Goal: Task Accomplishment & Management: Use online tool/utility

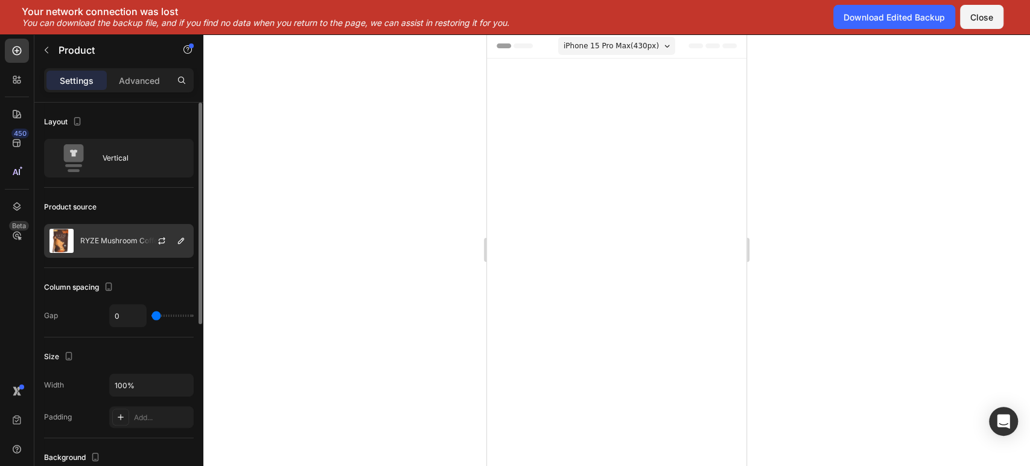
scroll to position [1029, 0]
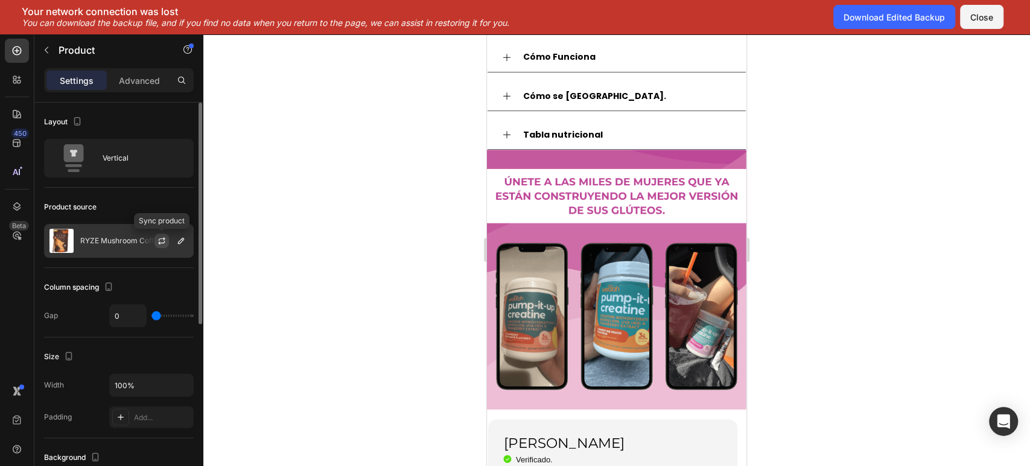
click at [159, 236] on icon "button" at bounding box center [162, 241] width 10 height 10
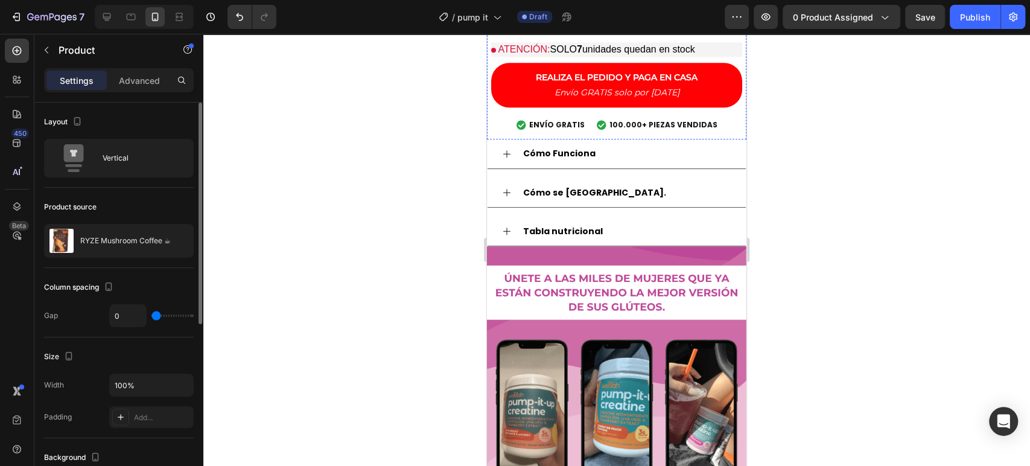
scroll to position [1020, 0]
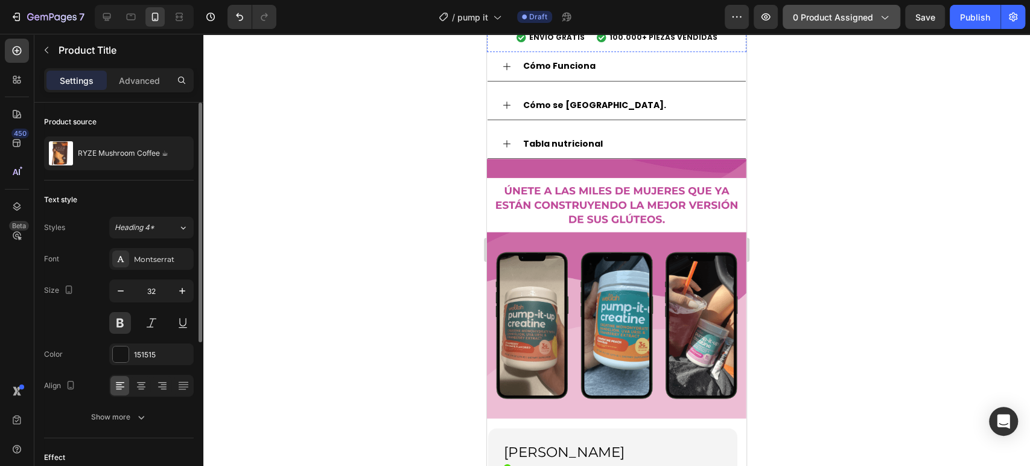
click at [848, 14] on span "0 product assigned" at bounding box center [833, 17] width 80 height 13
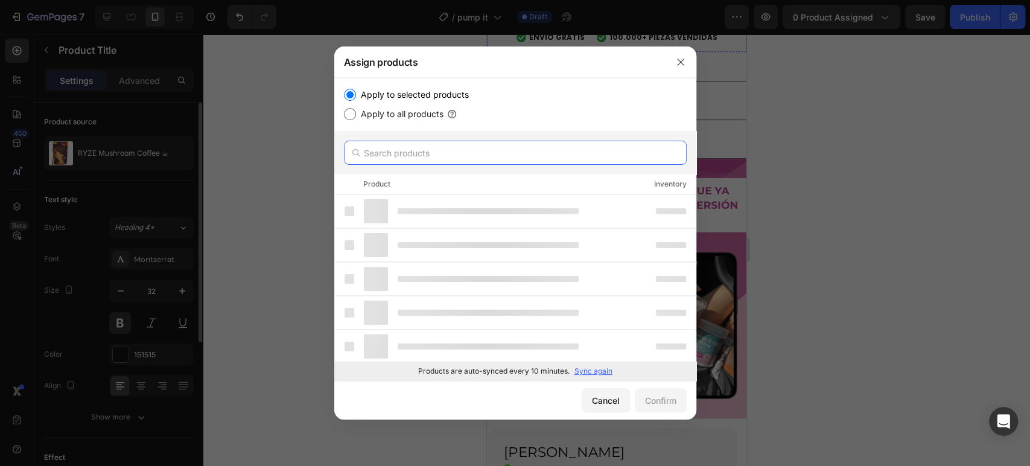
click at [515, 152] on input "text" at bounding box center [515, 153] width 343 height 24
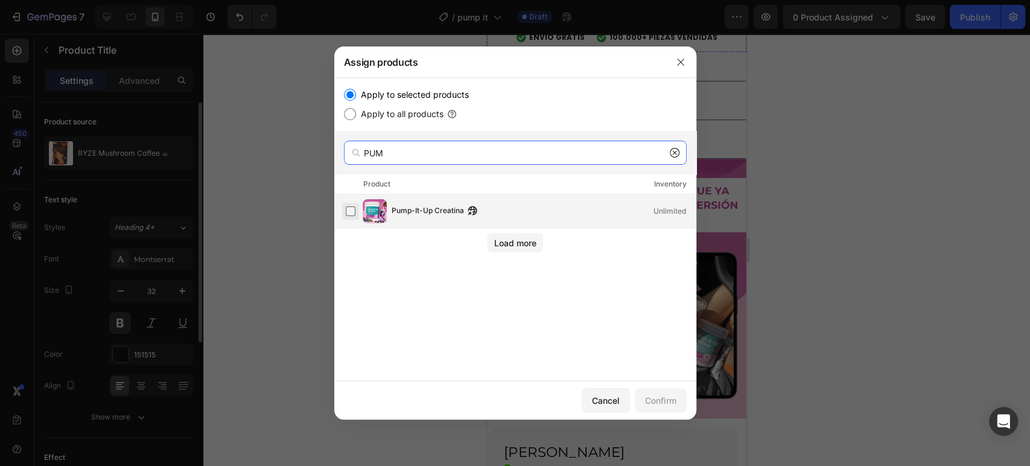
type input "PUM"
click at [352, 206] on label at bounding box center [351, 211] width 10 height 10
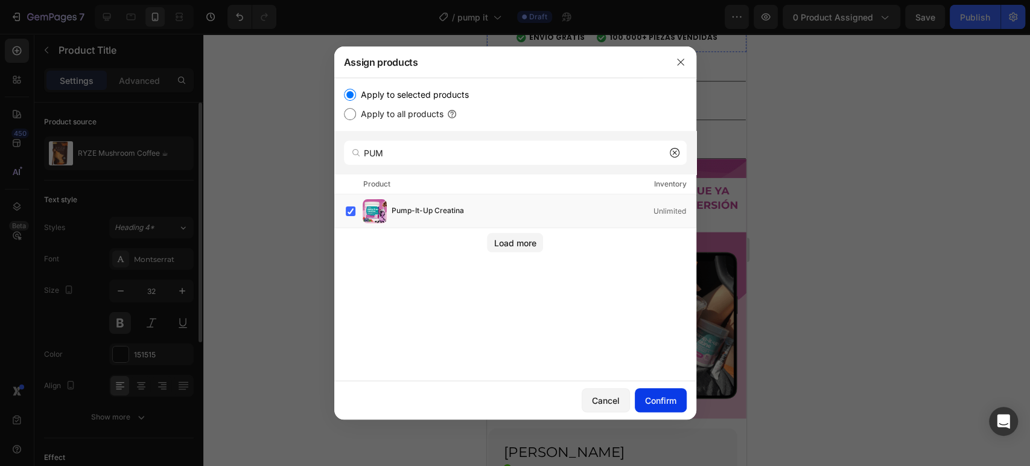
click at [651, 404] on div "Confirm" at bounding box center [660, 400] width 31 height 13
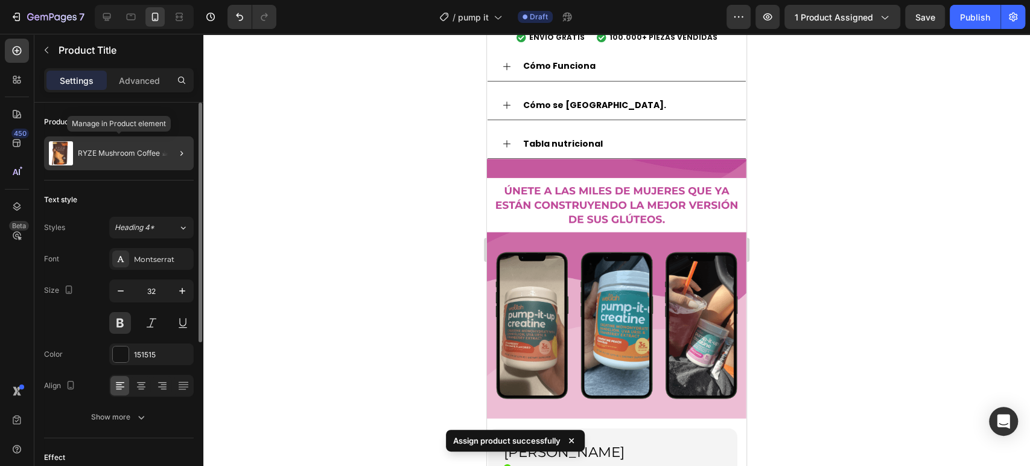
click at [126, 153] on p "RYZE Mushroom Coffee ☕" at bounding box center [123, 153] width 90 height 8
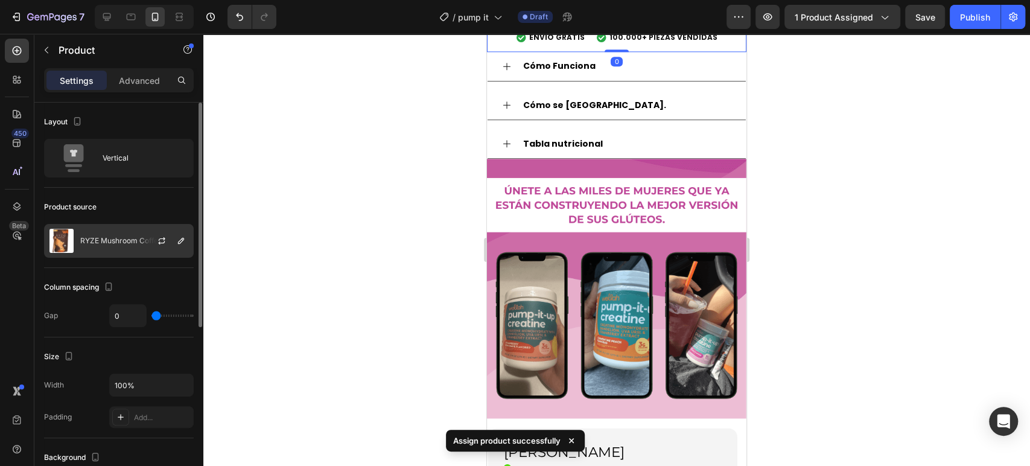
click at [115, 232] on div "RYZE Mushroom Coffee ☕" at bounding box center [119, 241] width 150 height 34
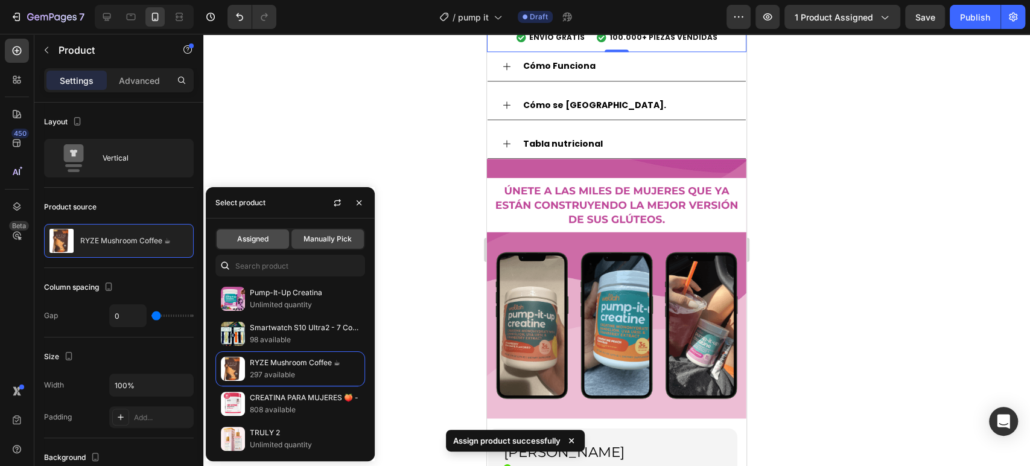
click at [241, 240] on span "Assigned" at bounding box center [252, 238] width 31 height 11
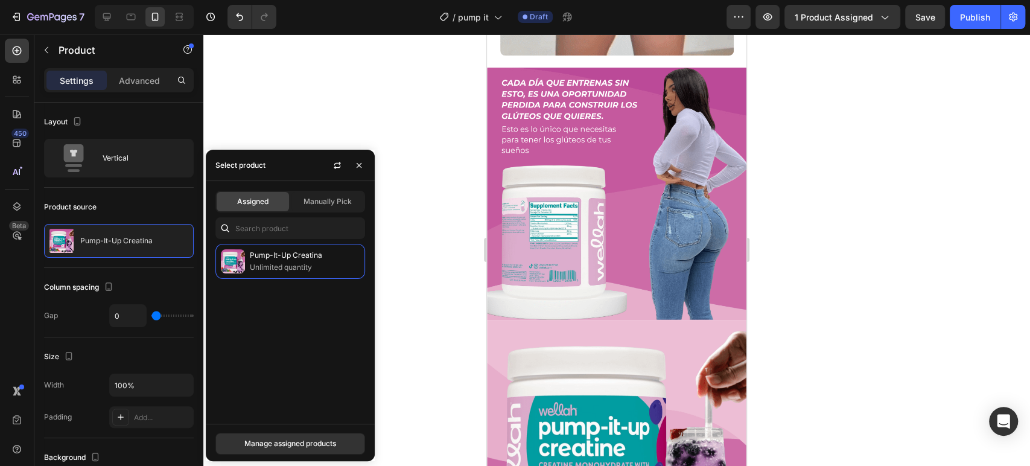
scroll to position [0, 0]
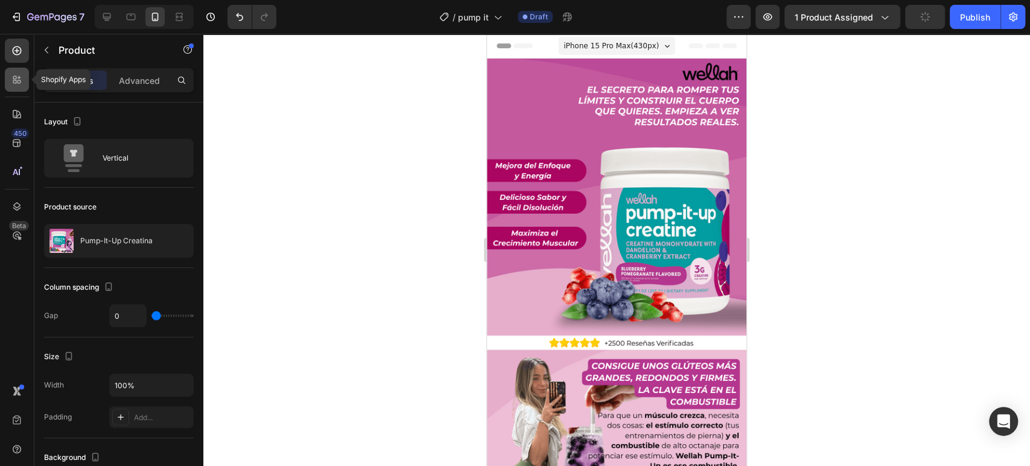
click at [19, 74] on icon at bounding box center [17, 80] width 12 height 12
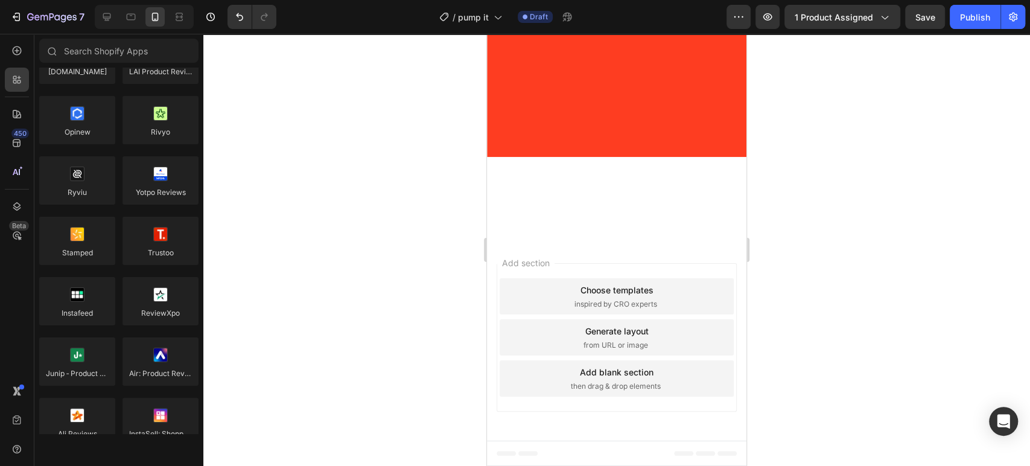
scroll to position [3358, 0]
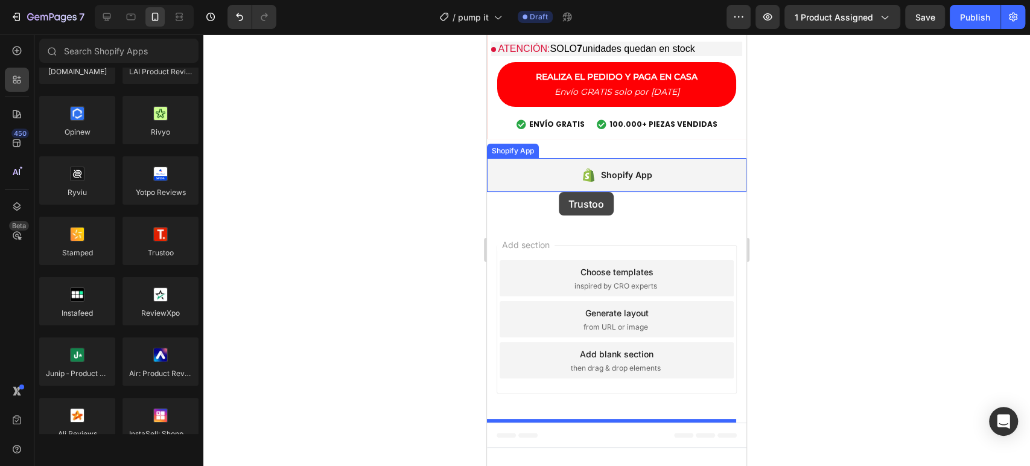
drag, startPoint x: 641, startPoint y: 285, endPoint x: 559, endPoint y: 192, distance: 124.8
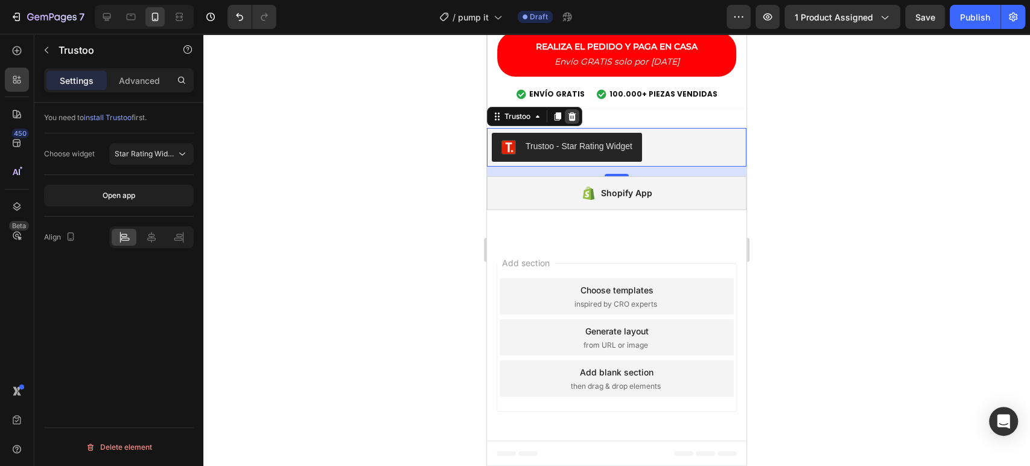
click at [576, 124] on div at bounding box center [572, 116] width 14 height 14
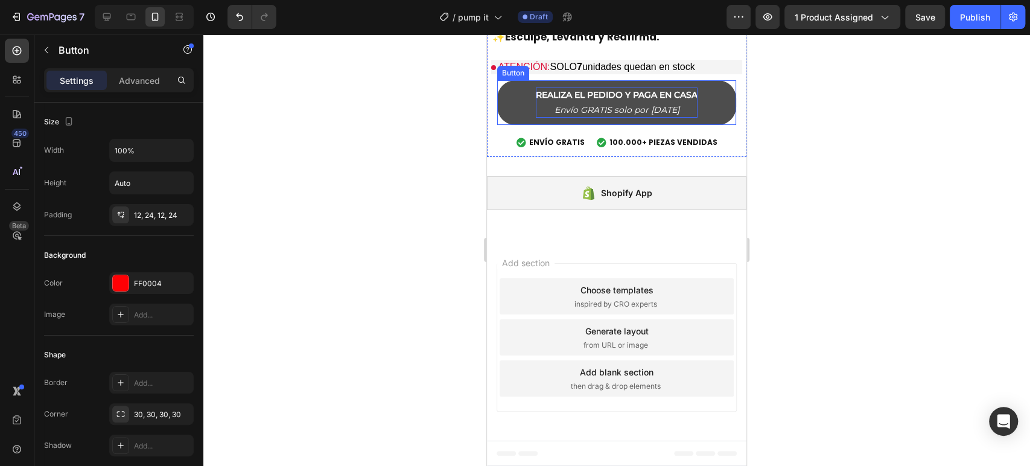
click at [613, 111] on icon "Envío GRATIS solo por [DATE]" at bounding box center [616, 109] width 125 height 11
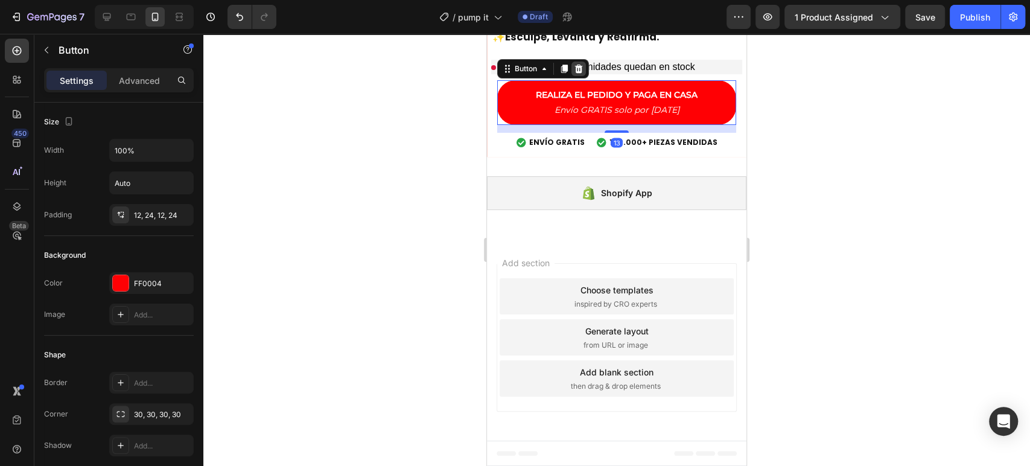
click at [577, 68] on icon at bounding box center [579, 69] width 10 height 10
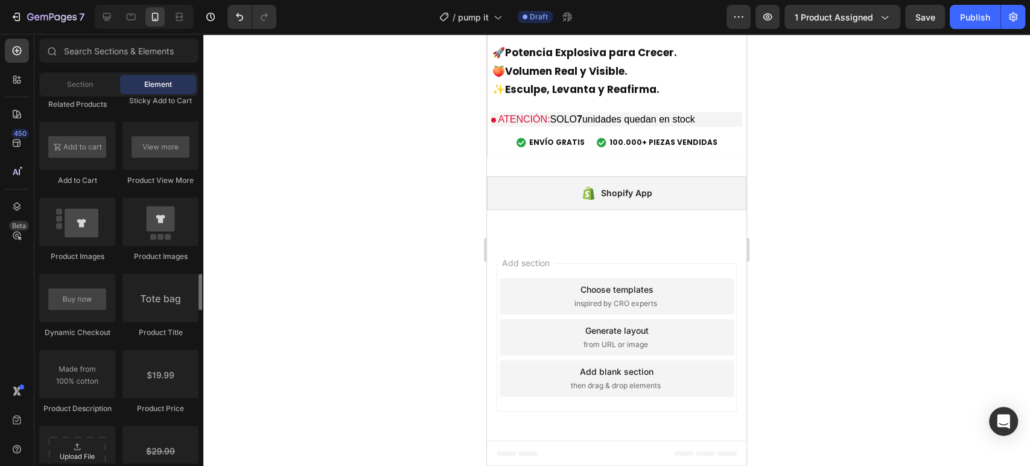
scroll to position [1770, 0]
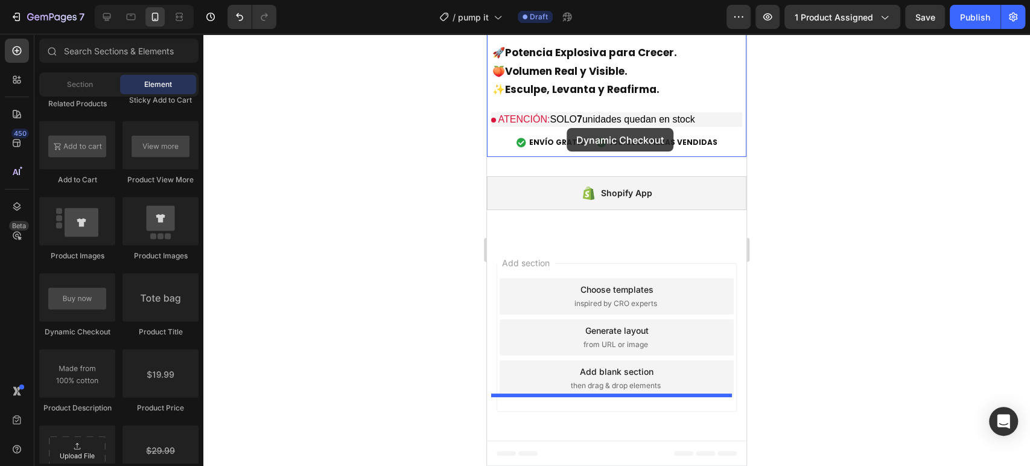
drag, startPoint x: 570, startPoint y: 329, endPoint x: 567, endPoint y: 128, distance: 201.5
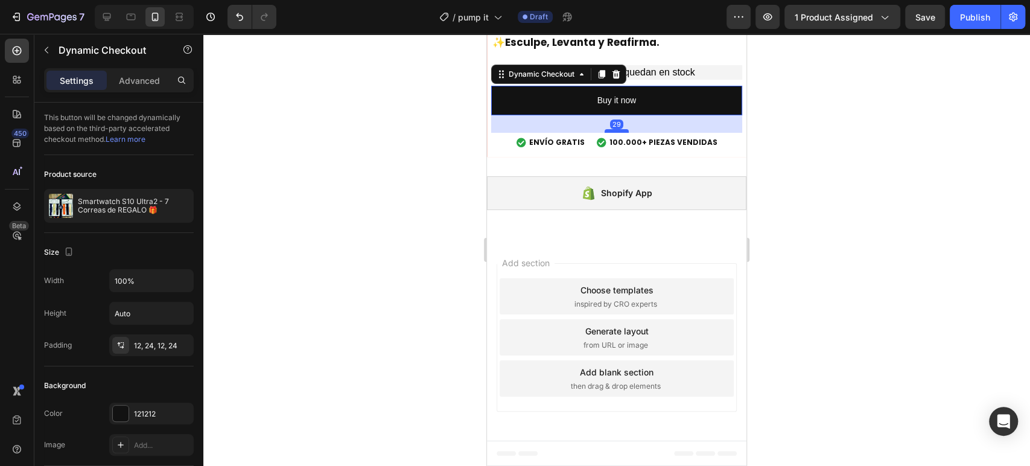
scroll to position [3335, 0]
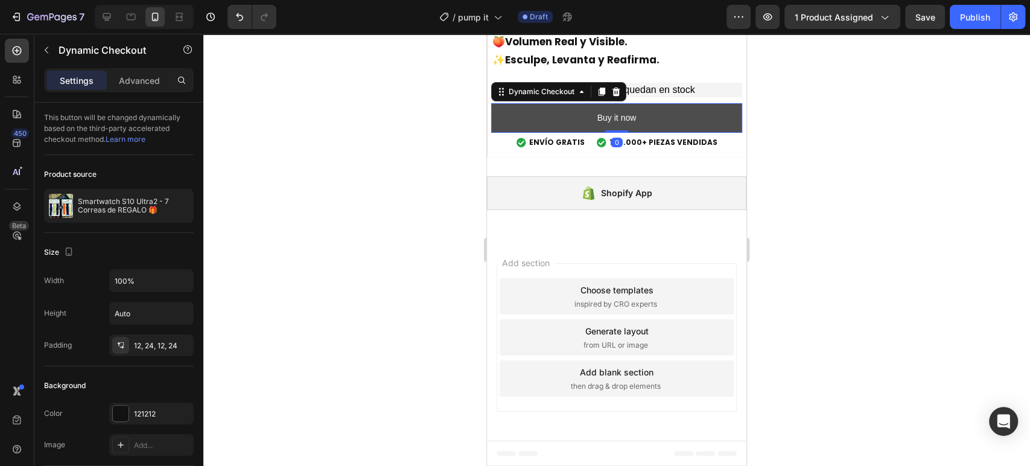
drag, startPoint x: 611, startPoint y: 132, endPoint x: 617, endPoint y: 106, distance: 27.1
click at [617, 106] on div "Buy it now Dynamic Checkout 0" at bounding box center [616, 118] width 251 height 30
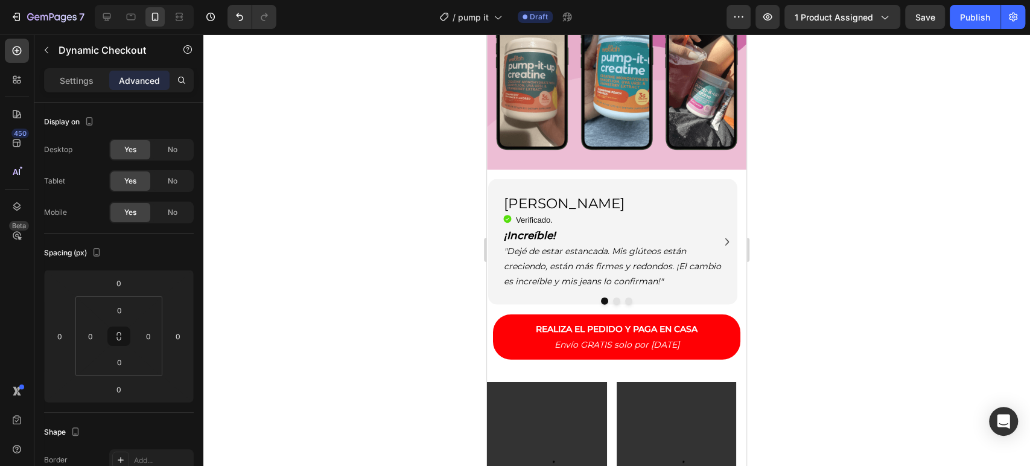
scroll to position [1757, 0]
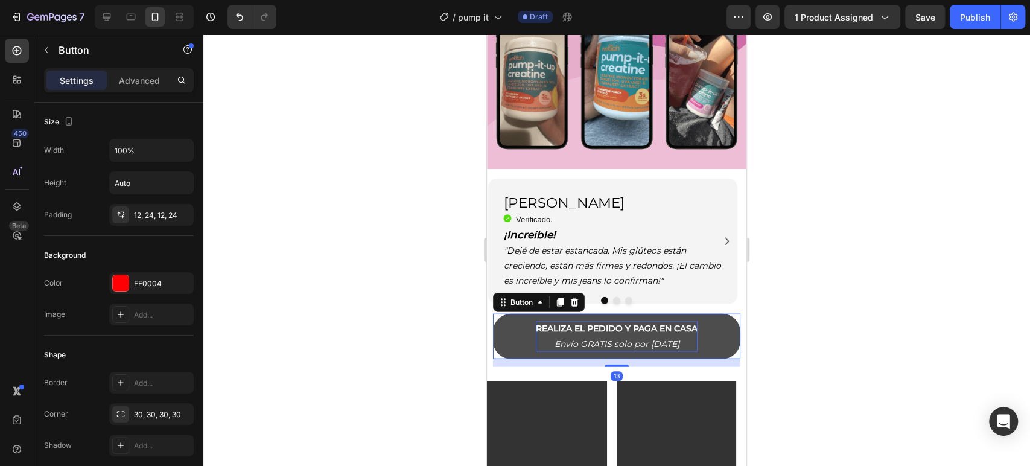
click at [580, 323] on strong "REALIZA EL PEDIDO Y PAGA EN CASA" at bounding box center [617, 328] width 162 height 11
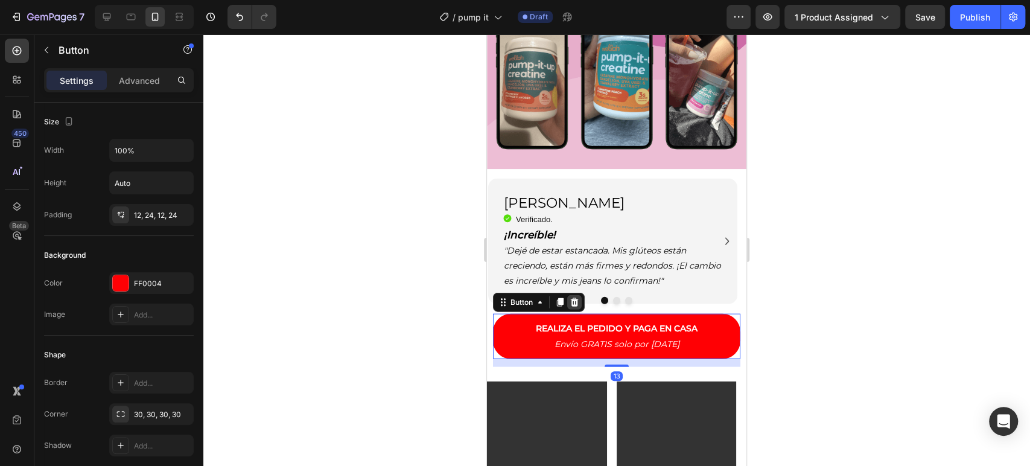
click at [575, 298] on icon at bounding box center [575, 302] width 8 height 8
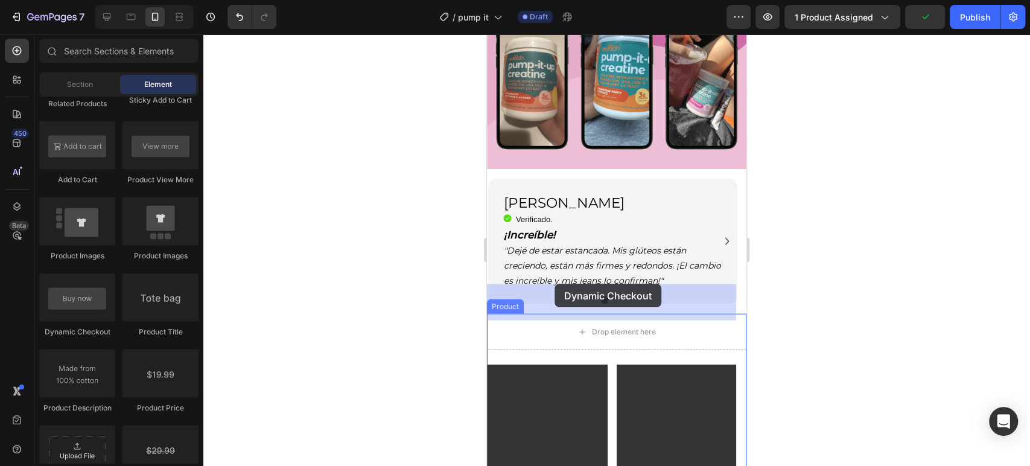
drag, startPoint x: 549, startPoint y: 322, endPoint x: 554, endPoint y: 284, distance: 39.0
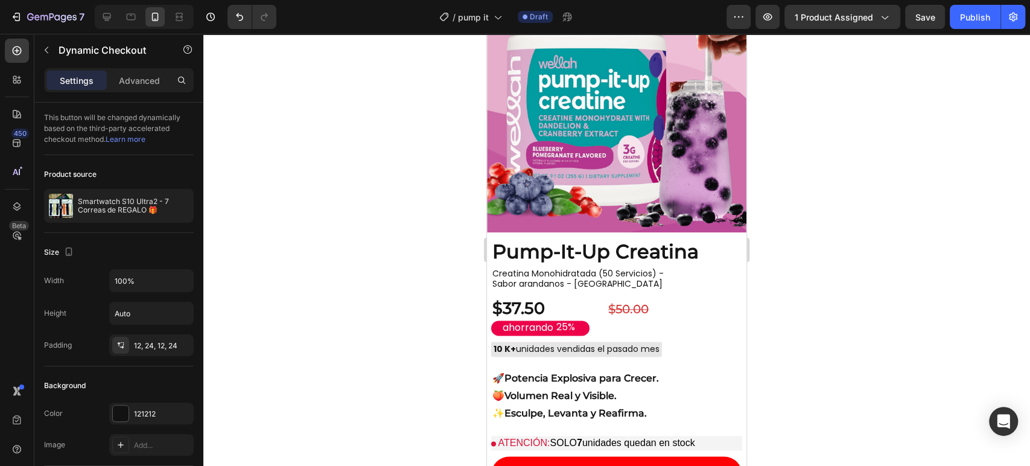
scroll to position [1147, 0]
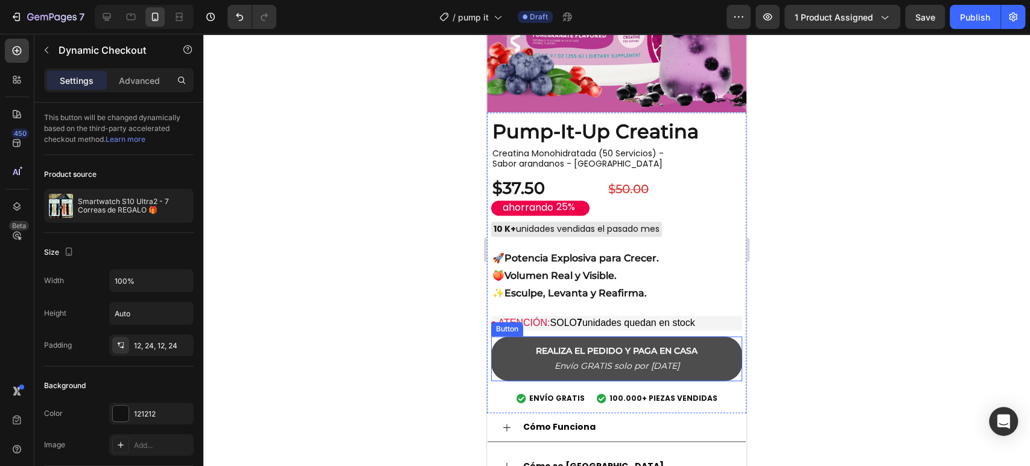
click at [526, 336] on button "REALIZA EL PEDIDO Y PAGA EN CASA Envío GRATIS solo por [DATE]" at bounding box center [616, 358] width 251 height 45
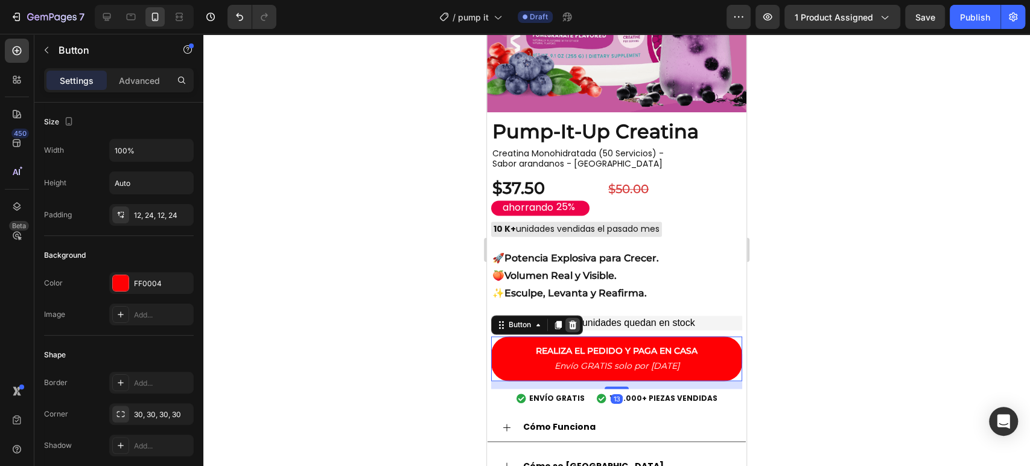
click at [570, 320] on icon at bounding box center [573, 324] width 8 height 8
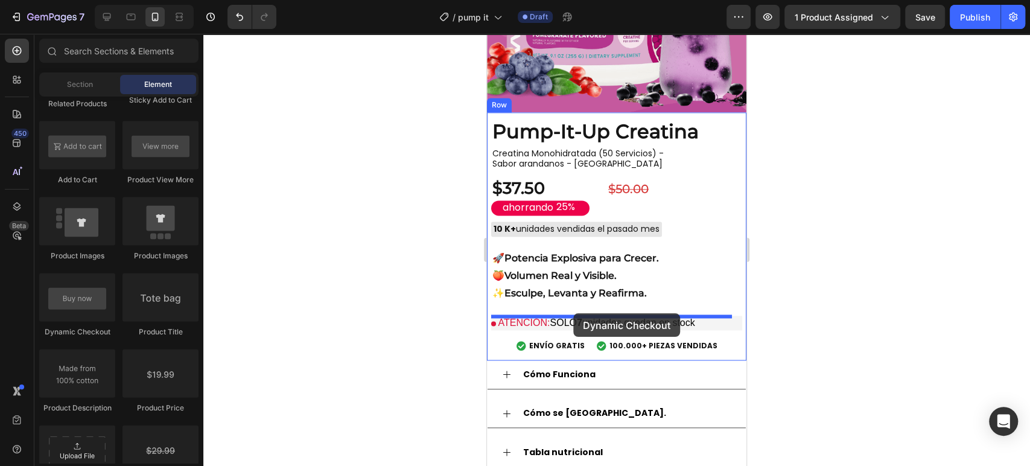
drag, startPoint x: 551, startPoint y: 336, endPoint x: 573, endPoint y: 313, distance: 32.0
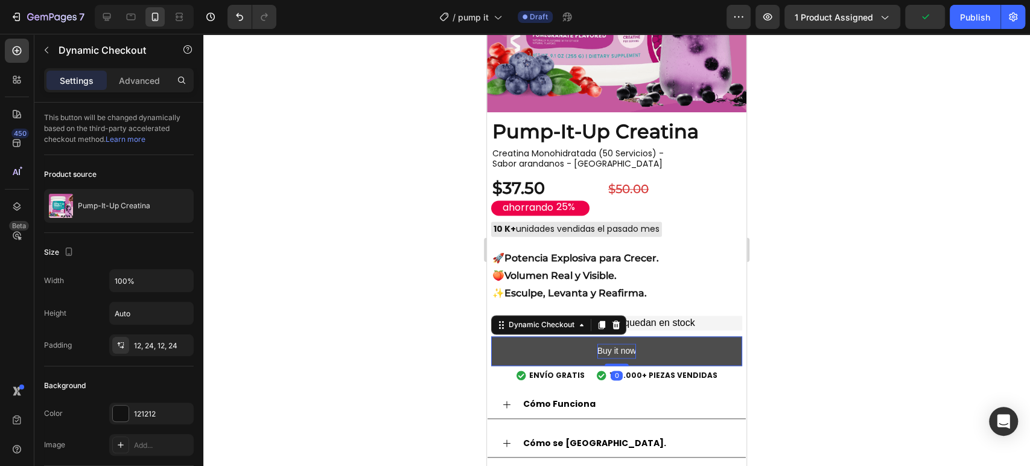
drag, startPoint x: 612, startPoint y: 363, endPoint x: 615, endPoint y: 326, distance: 36.9
click at [615, 336] on div "Buy it now Dynamic Checkout 0" at bounding box center [616, 351] width 251 height 30
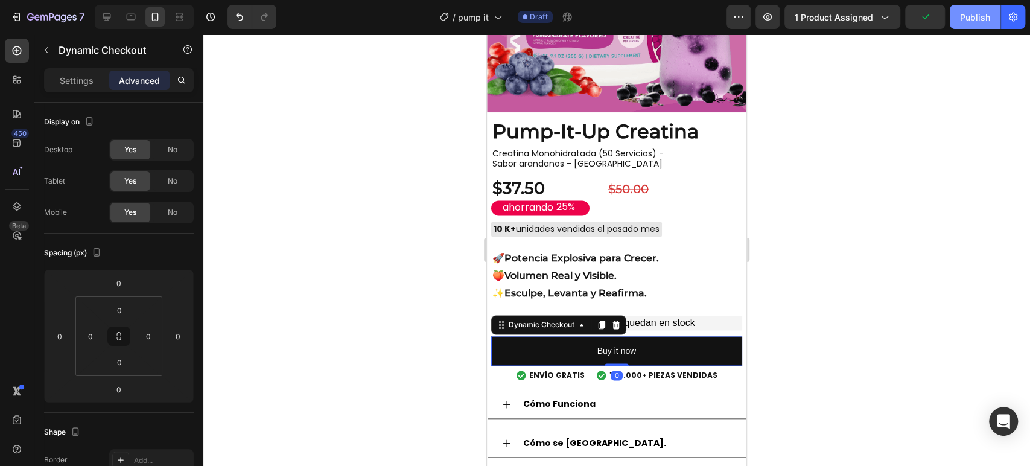
click at [969, 5] on button "Publish" at bounding box center [975, 17] width 51 height 24
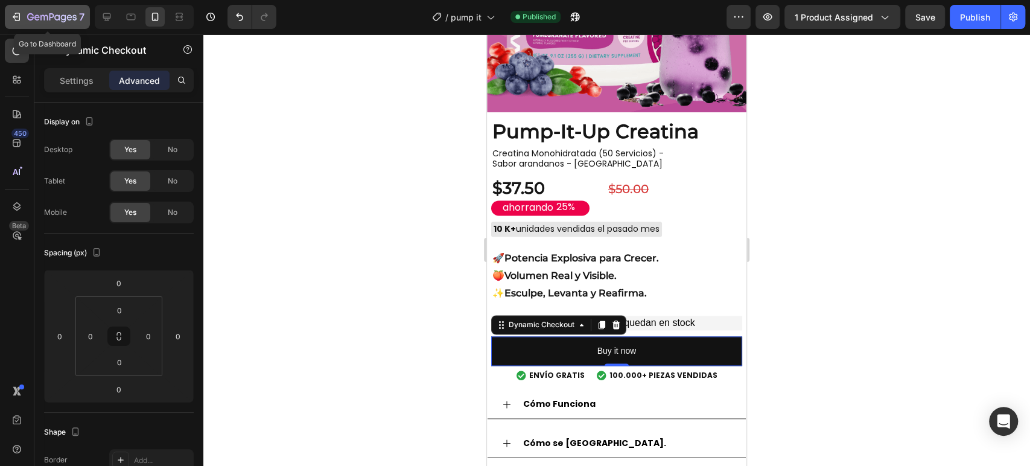
click at [30, 15] on icon "button" at bounding box center [51, 18] width 49 height 10
